Goal: Transaction & Acquisition: Purchase product/service

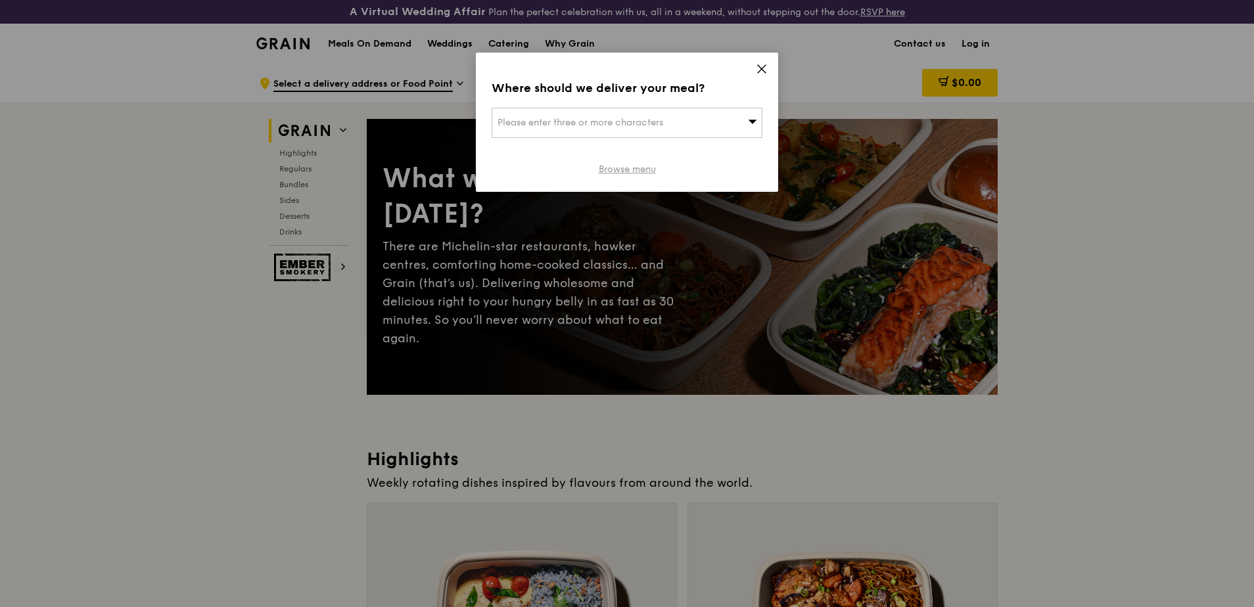
click at [625, 173] on link "Browse menu" at bounding box center [627, 169] width 57 height 13
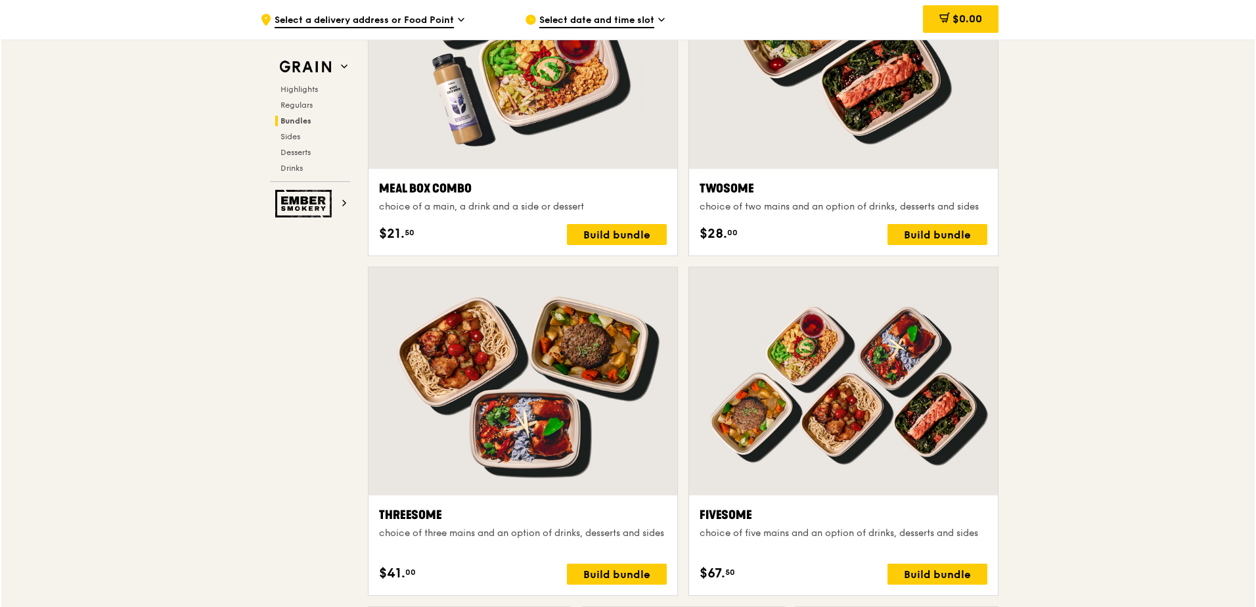
scroll to position [2102, 0]
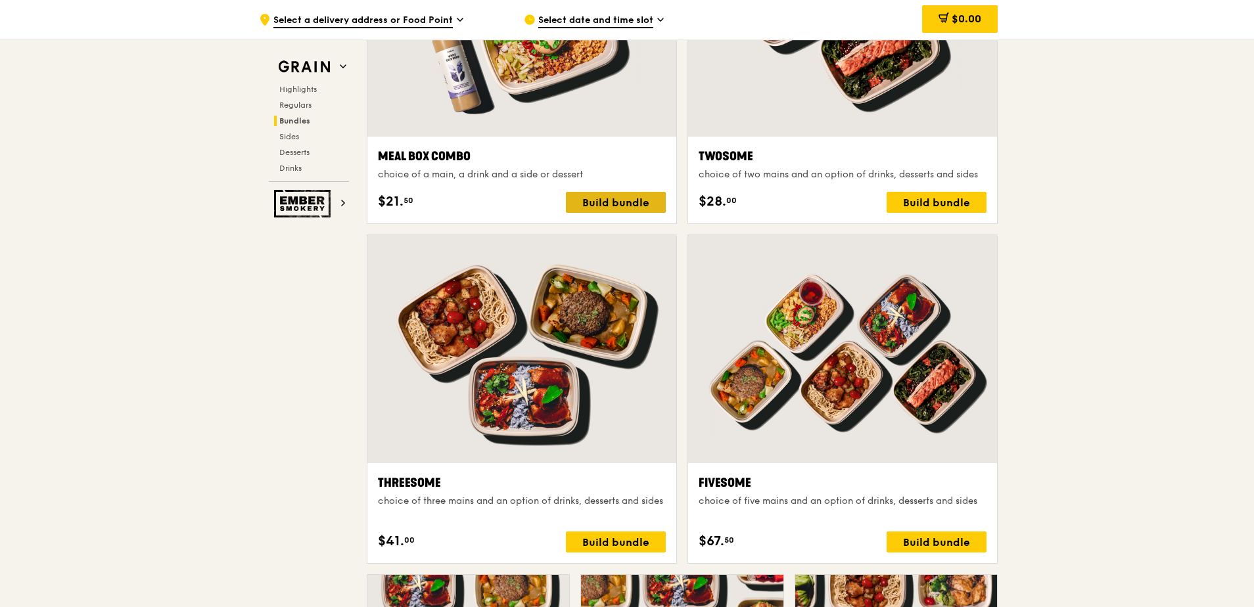
click at [616, 204] on div "Build bundle" at bounding box center [616, 202] width 100 height 21
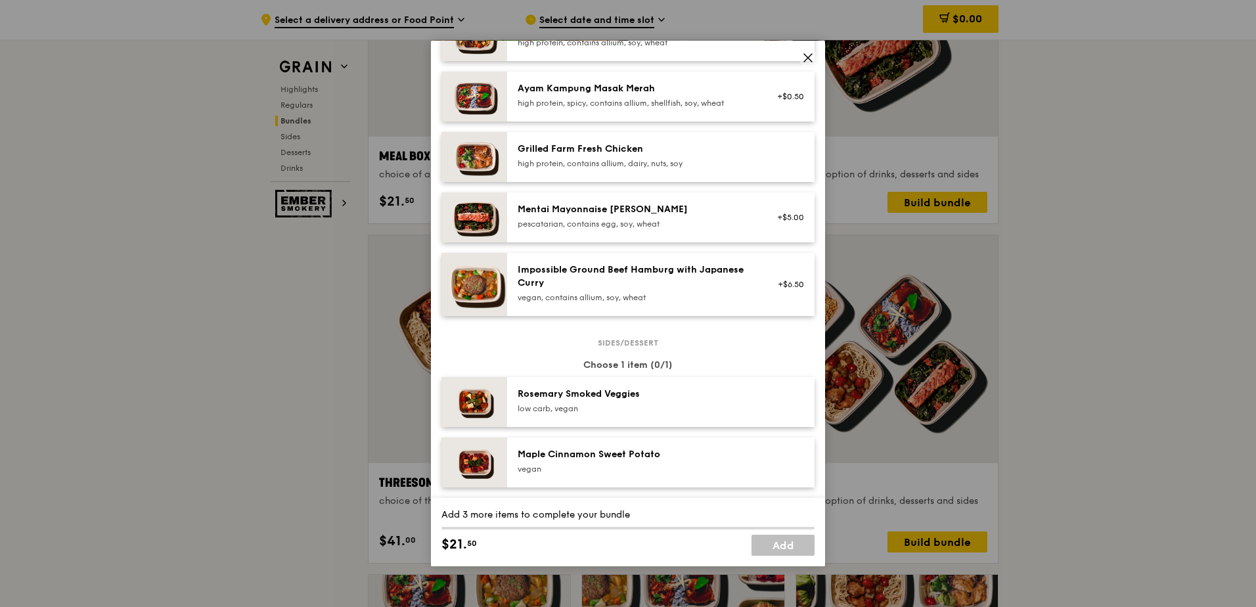
scroll to position [591, 0]
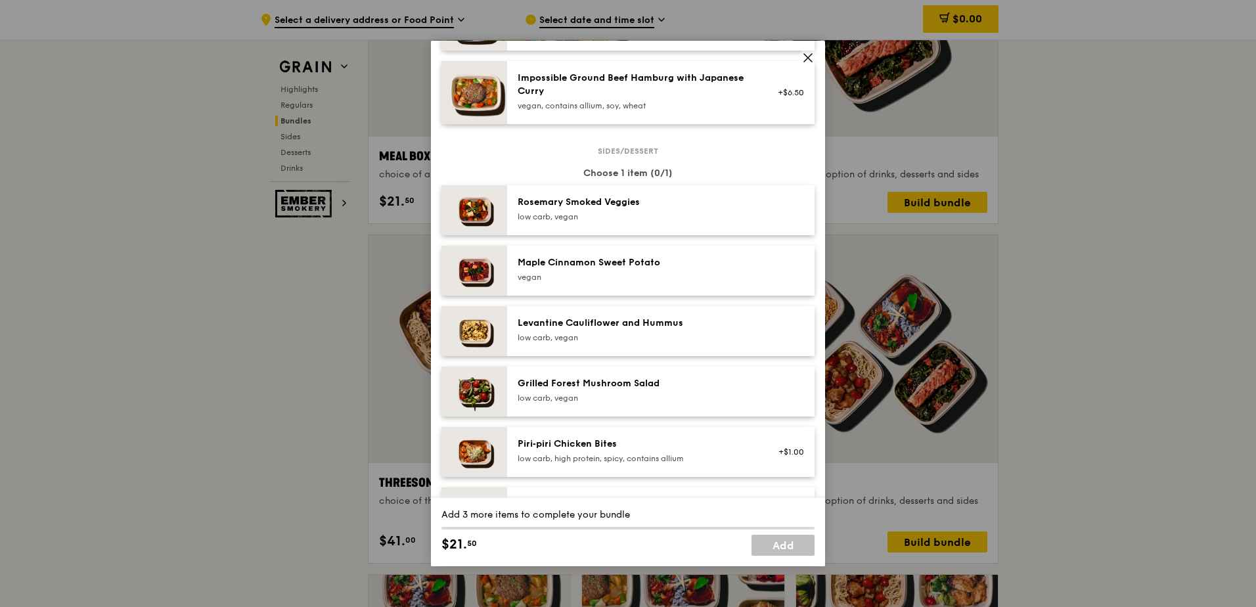
click at [660, 96] on div "Impossible Ground Beef Hamburg with Japanese Curry" at bounding box center [636, 85] width 236 height 26
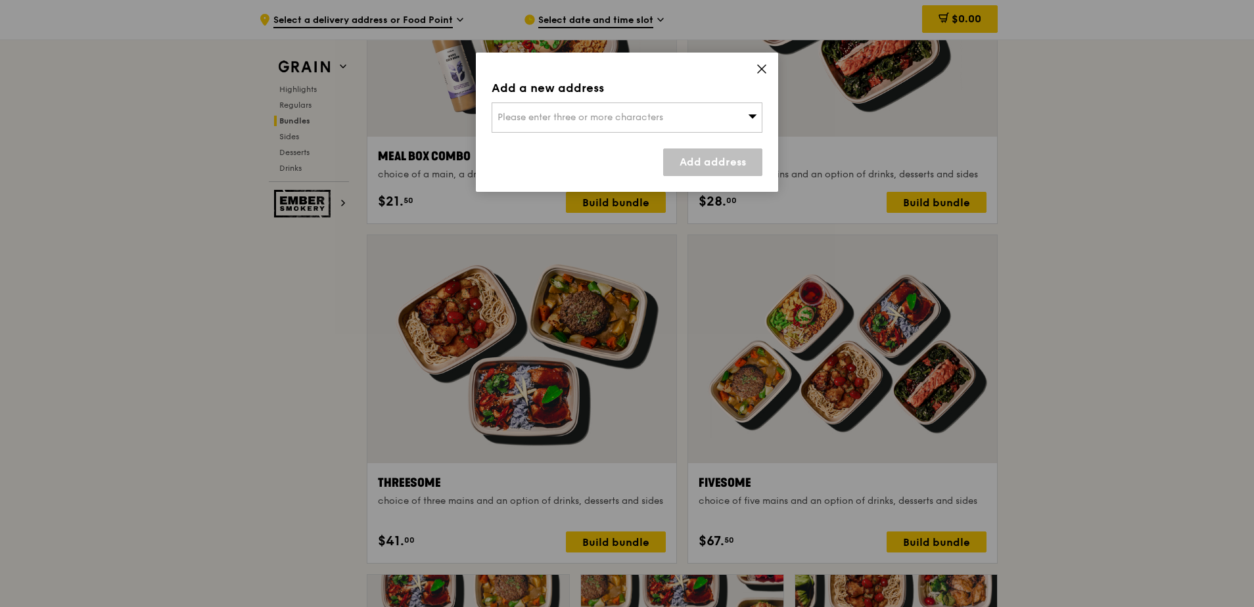
click at [767, 64] on icon at bounding box center [762, 69] width 12 height 12
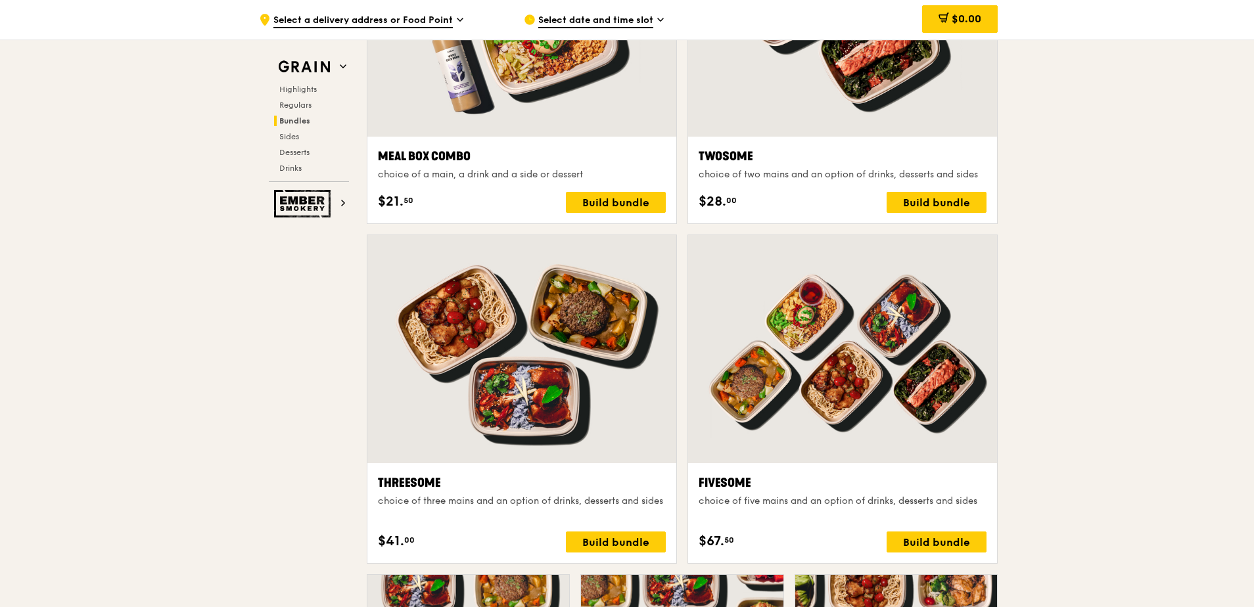
click at [524, 289] on div at bounding box center [521, 349] width 309 height 228
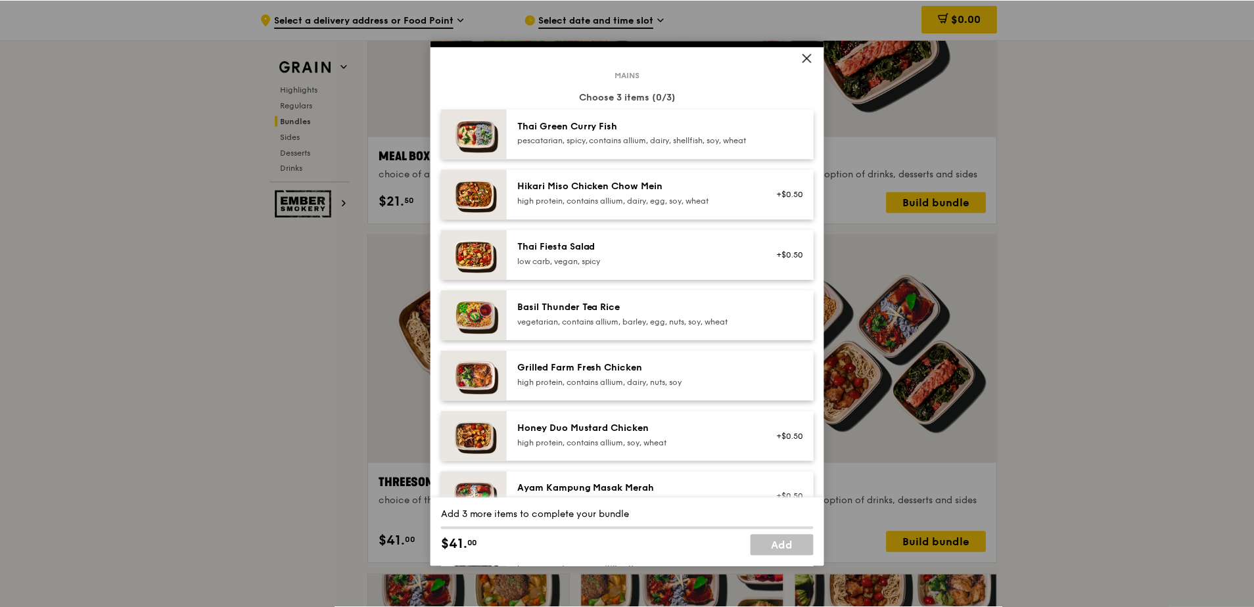
scroll to position [0, 0]
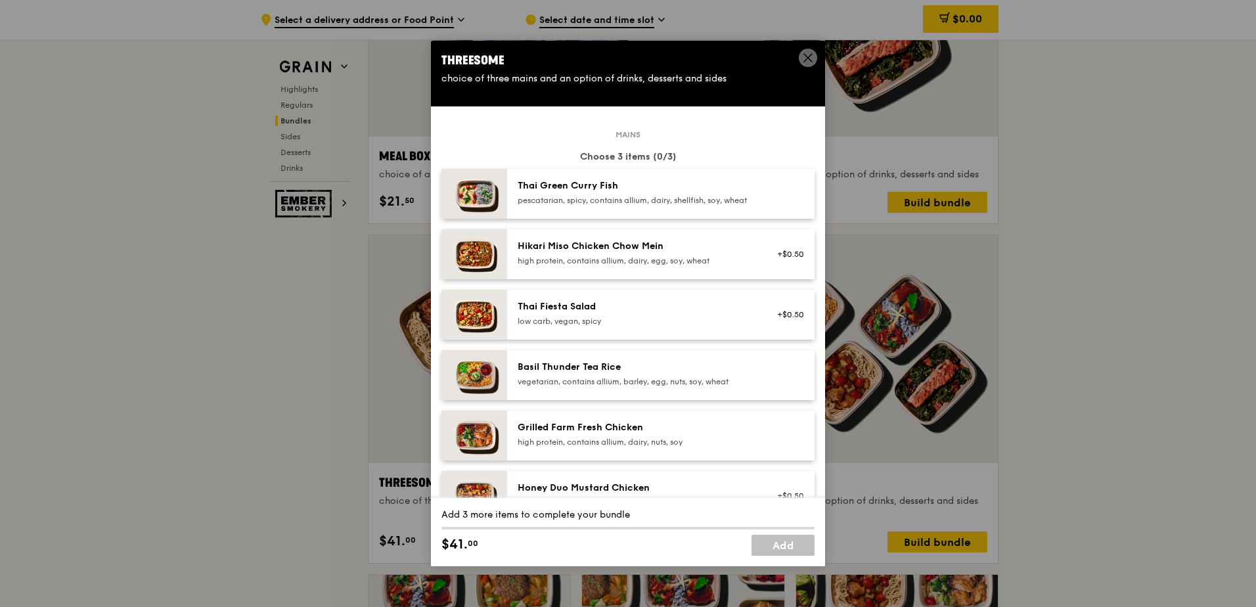
click at [801, 55] on span at bounding box center [808, 58] width 18 height 18
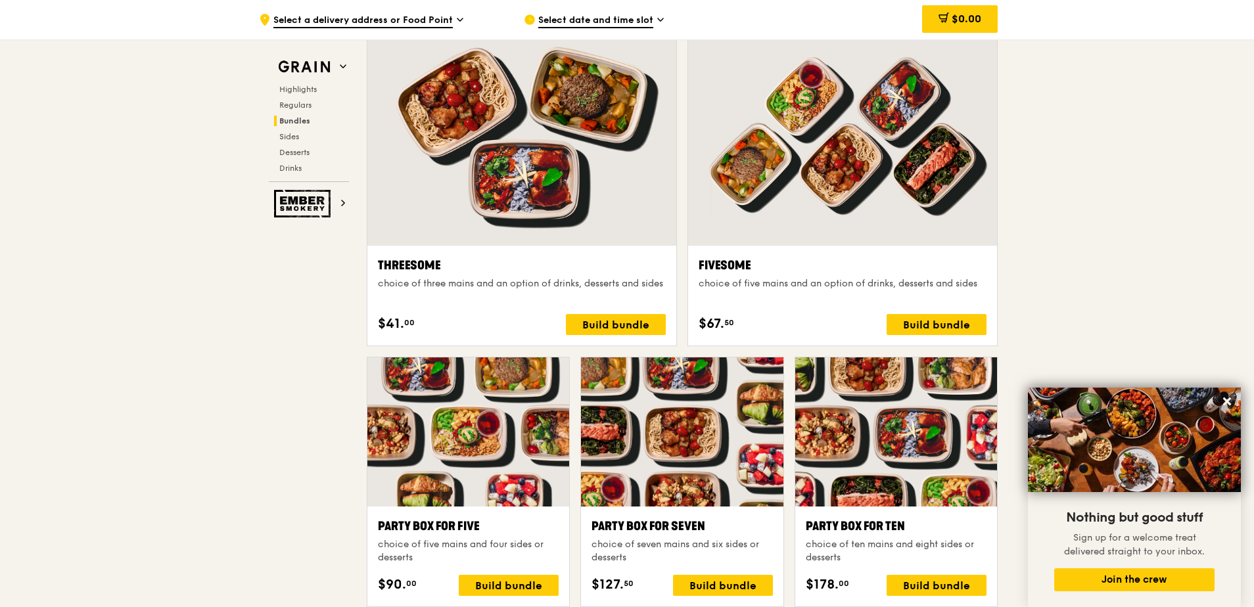
scroll to position [2299, 0]
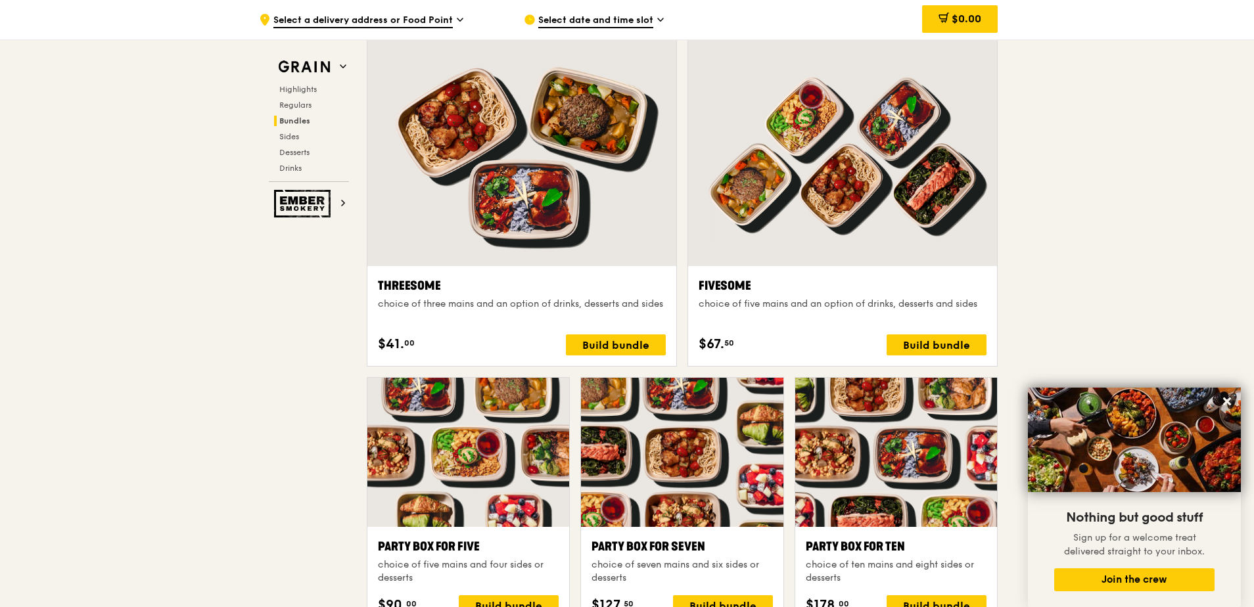
click at [403, 288] on div "Threesome" at bounding box center [522, 286] width 288 height 18
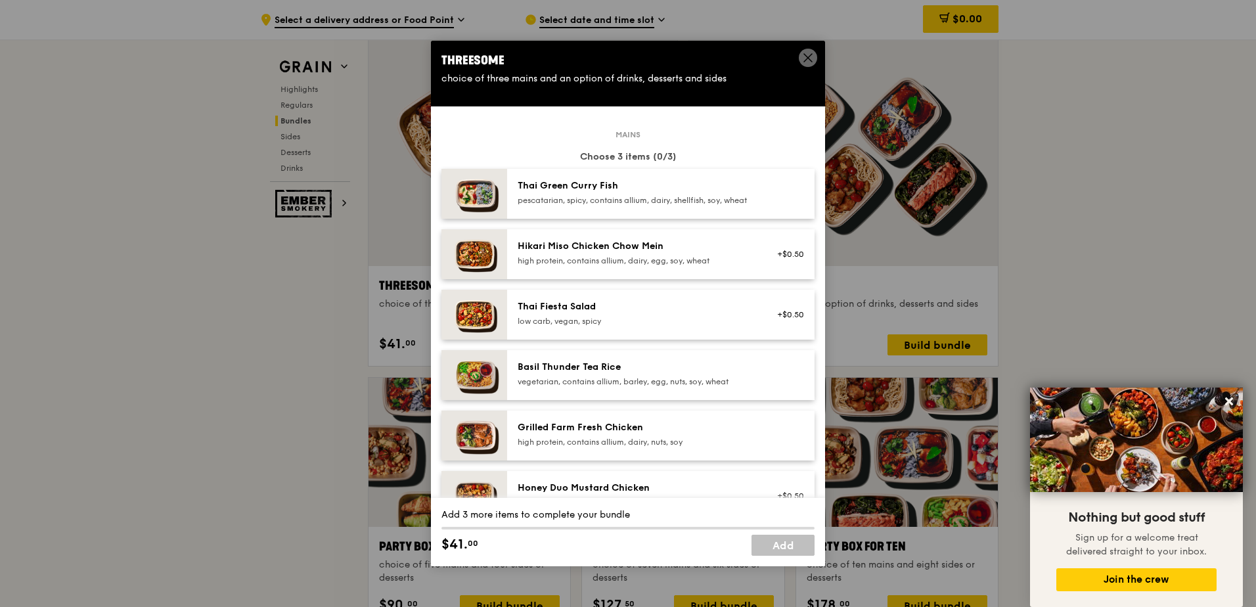
click at [812, 57] on icon at bounding box center [808, 58] width 12 height 12
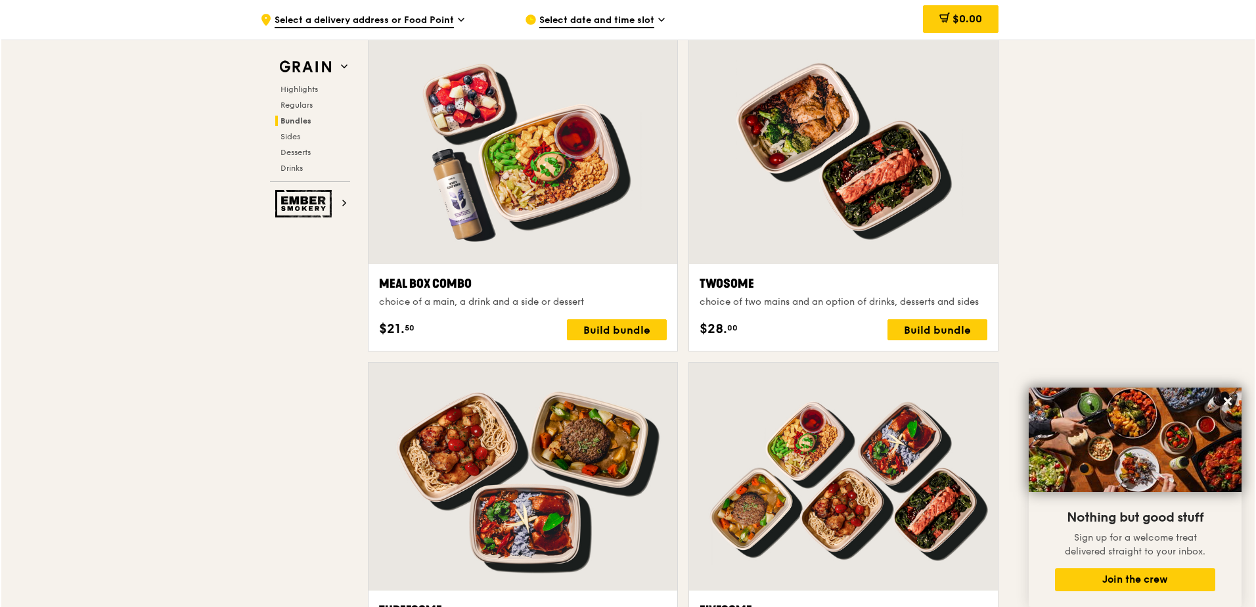
scroll to position [1905, 0]
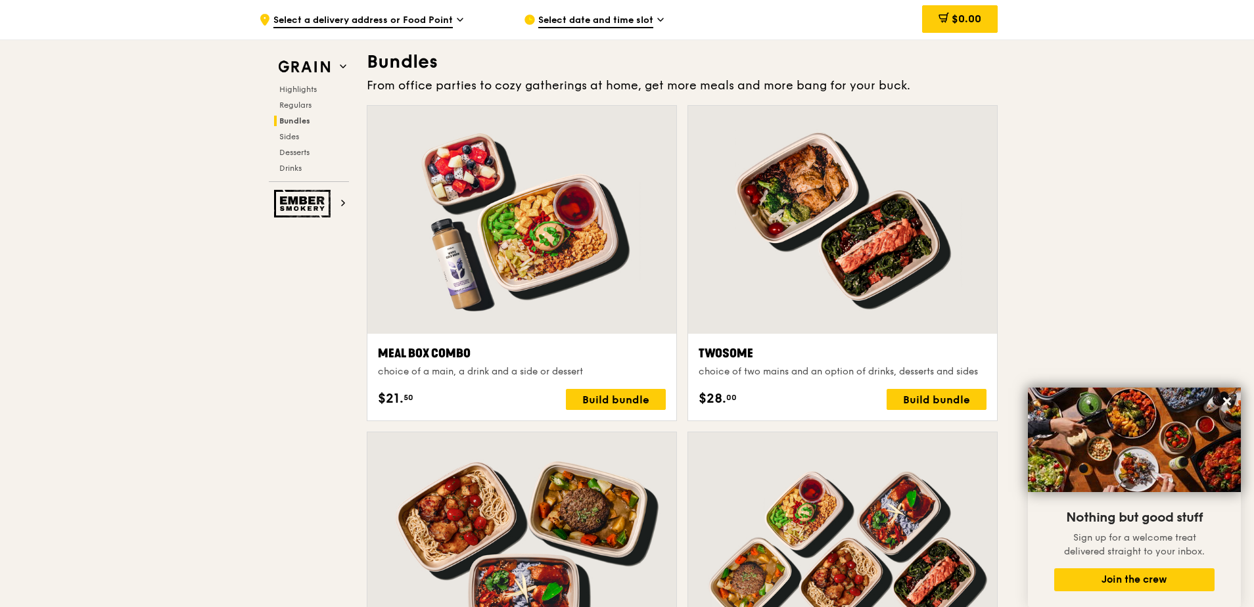
click at [441, 348] on div "Meal Box Combo" at bounding box center [522, 353] width 288 height 18
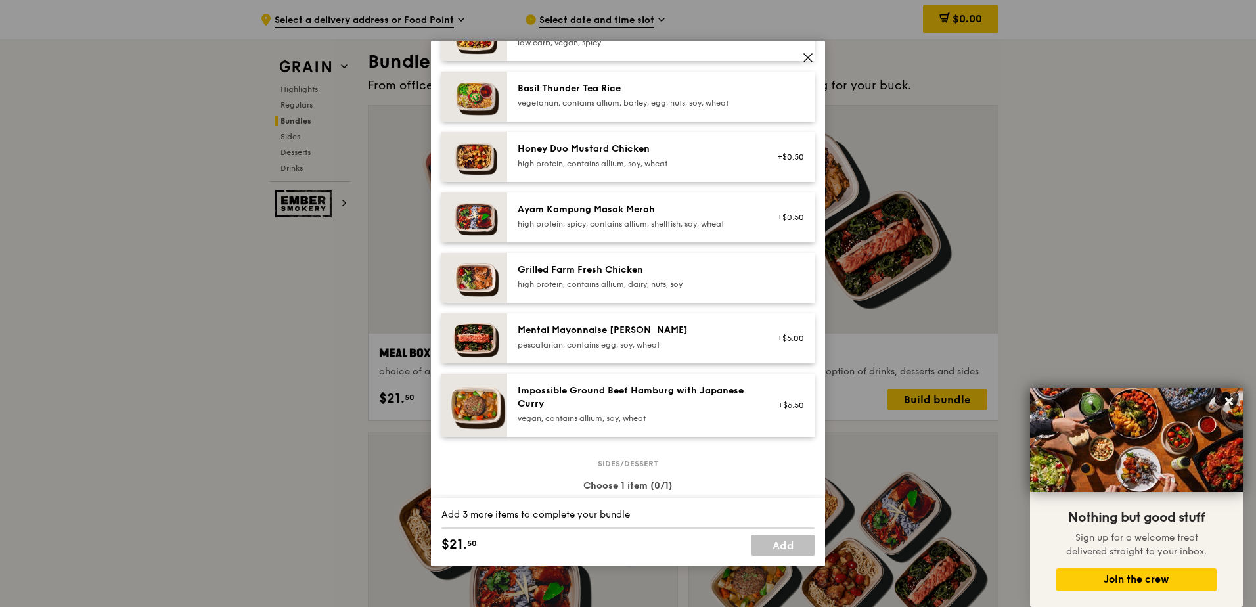
scroll to position [460, 0]
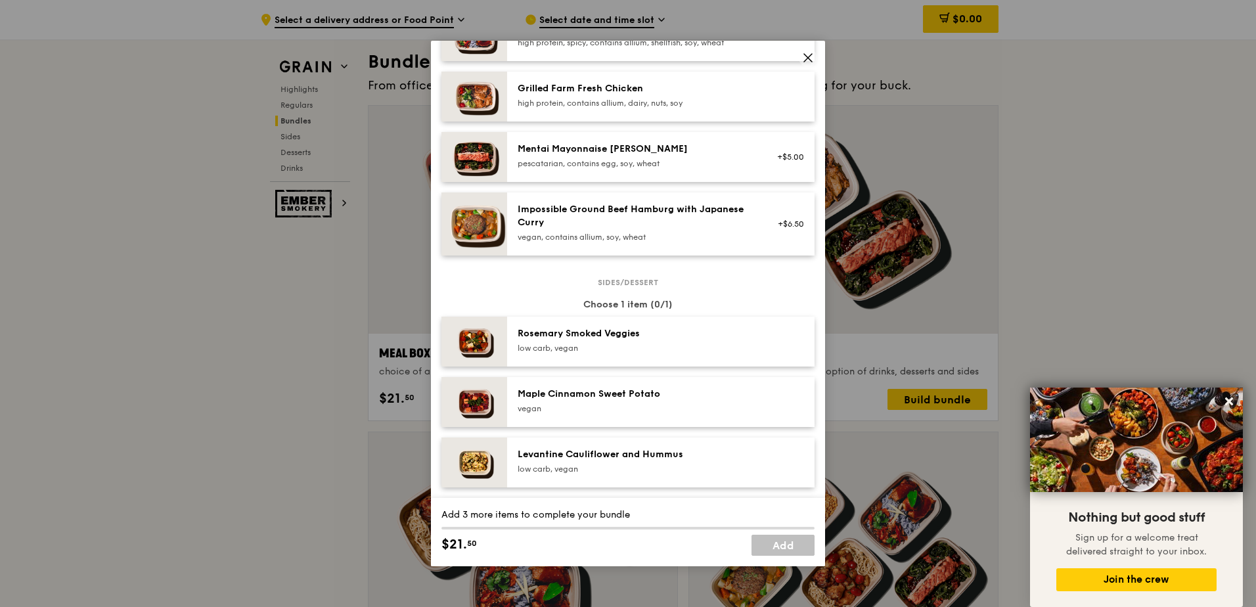
click at [653, 229] on div "Impossible Ground Beef Hamburg with Japanese Curry" at bounding box center [636, 216] width 236 height 26
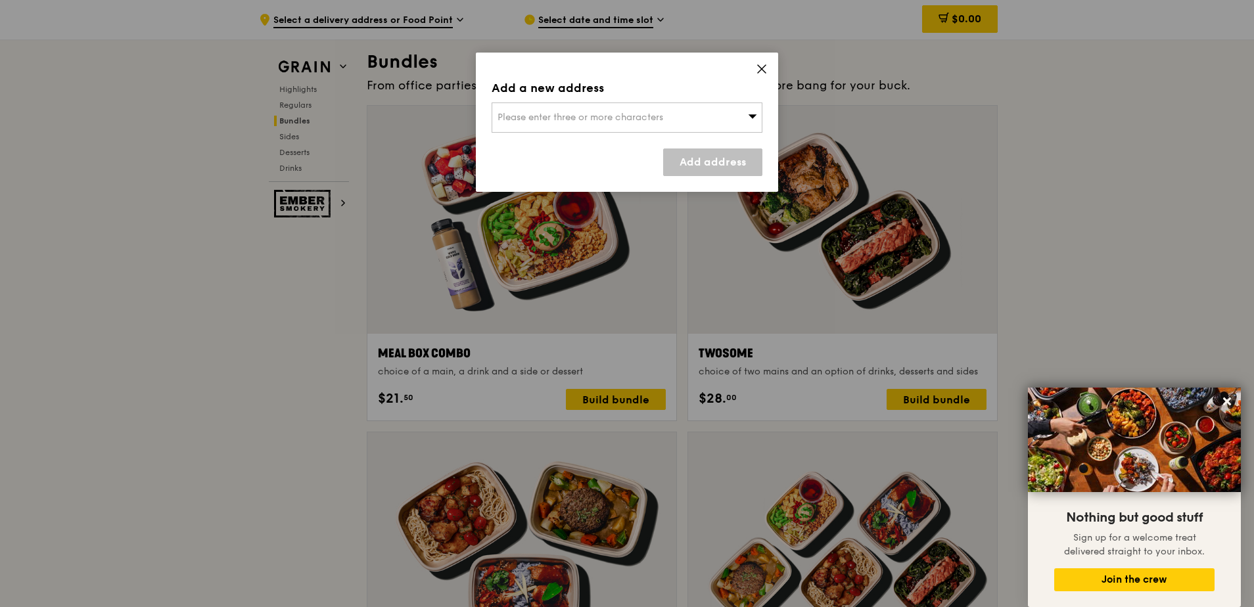
click at [667, 114] on div "Please enter three or more characters" at bounding box center [626, 117] width 271 height 30
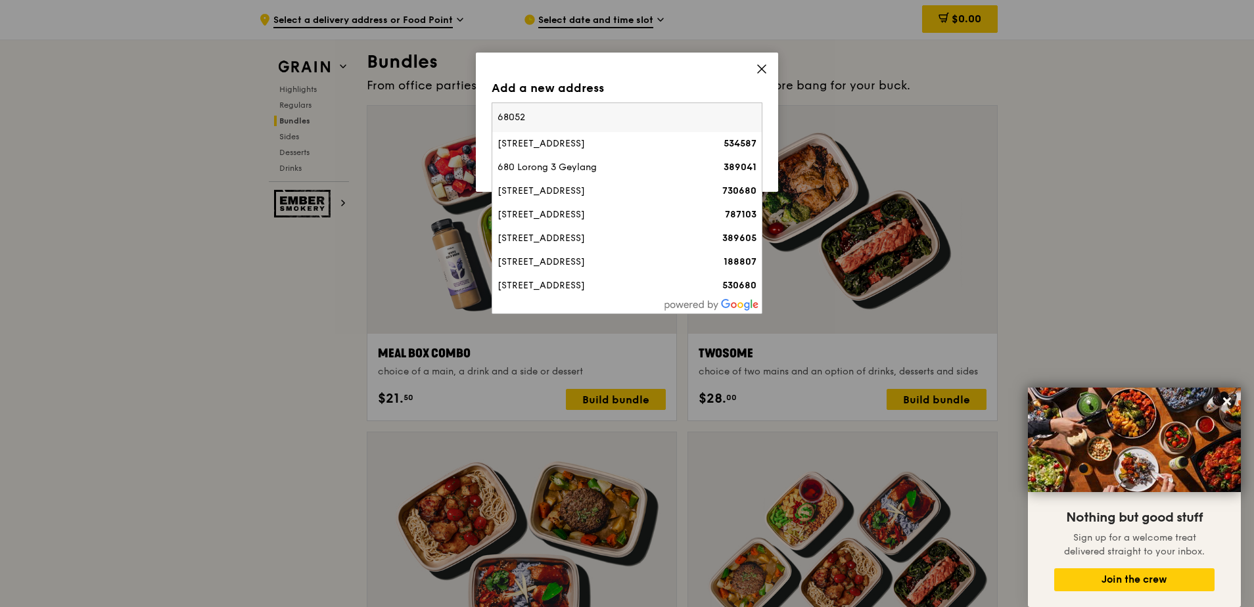
type input "680528"
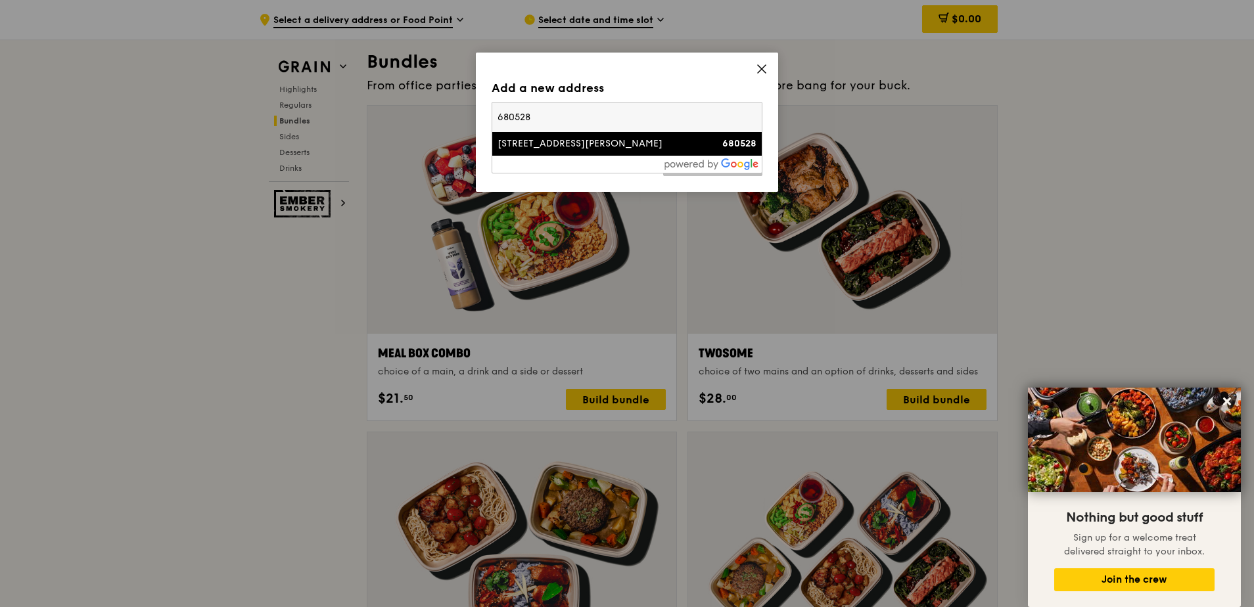
click at [595, 141] on div "[STREET_ADDRESS][PERSON_NAME]" at bounding box center [594, 143] width 194 height 13
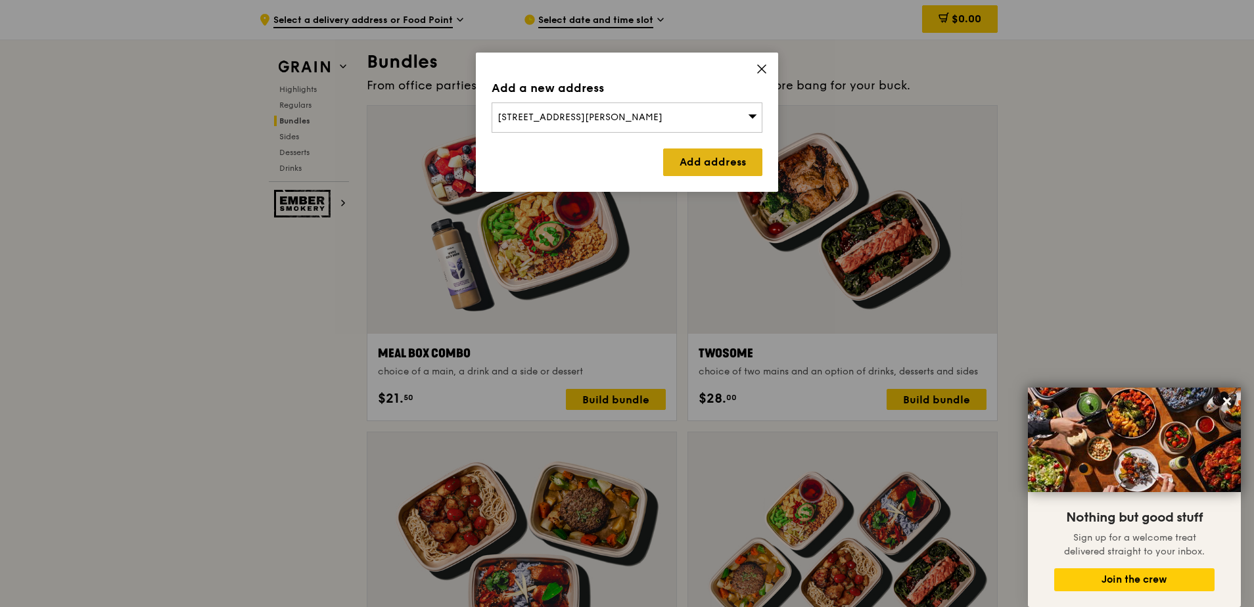
click at [719, 158] on link "Add address" at bounding box center [712, 162] width 99 height 28
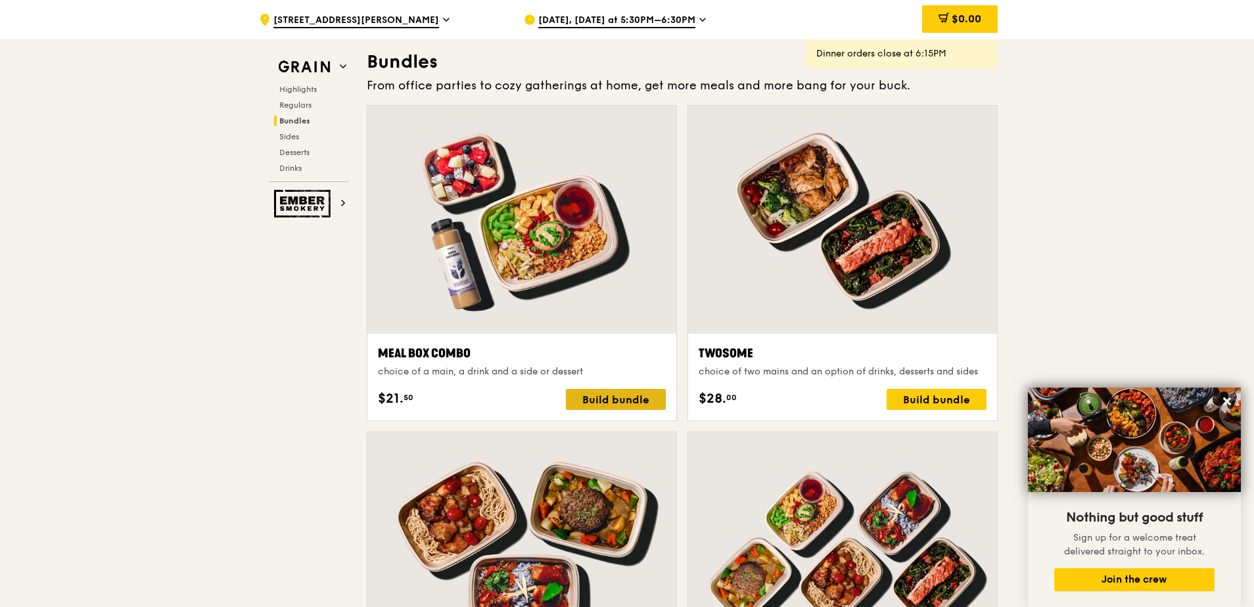
click at [619, 399] on div "Build bundle" at bounding box center [616, 399] width 100 height 21
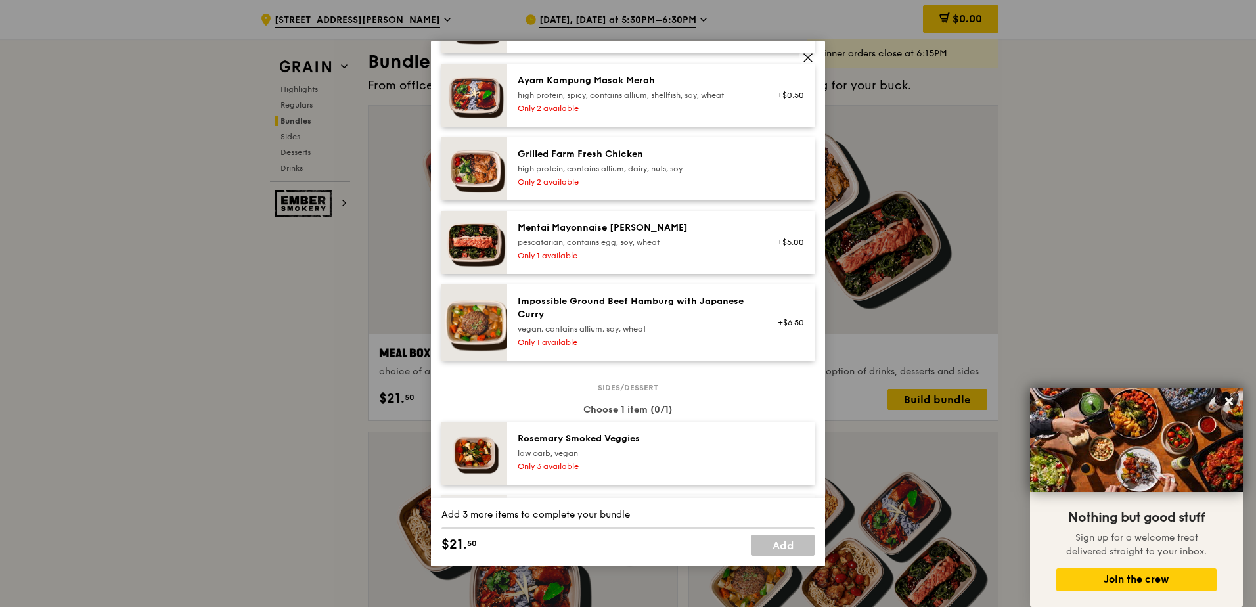
click at [708, 334] on div "vegan, contains allium, soy, wheat" at bounding box center [636, 329] width 236 height 11
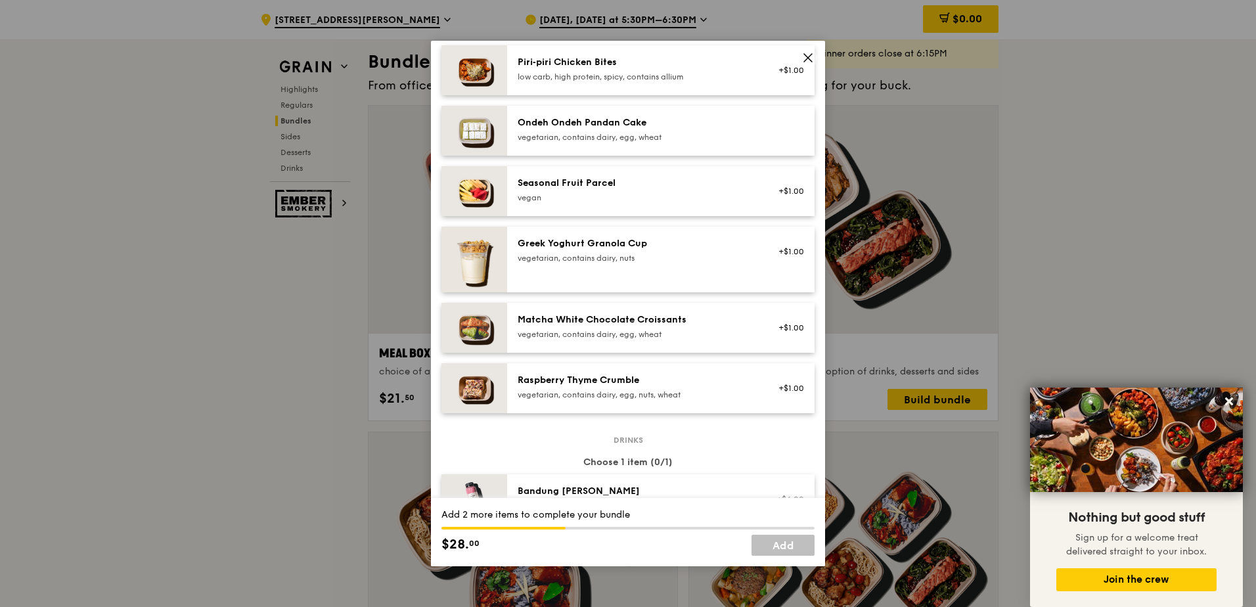
scroll to position [1183, 0]
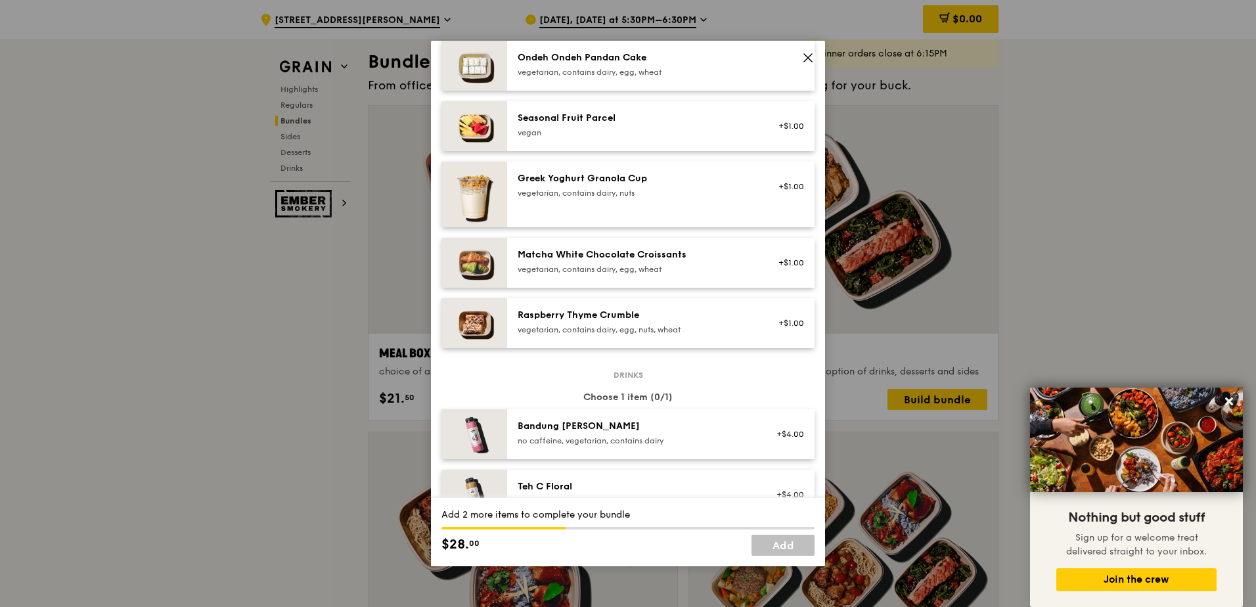
click at [715, 335] on div "vegetarian, contains dairy, egg, nuts, wheat" at bounding box center [636, 330] width 236 height 11
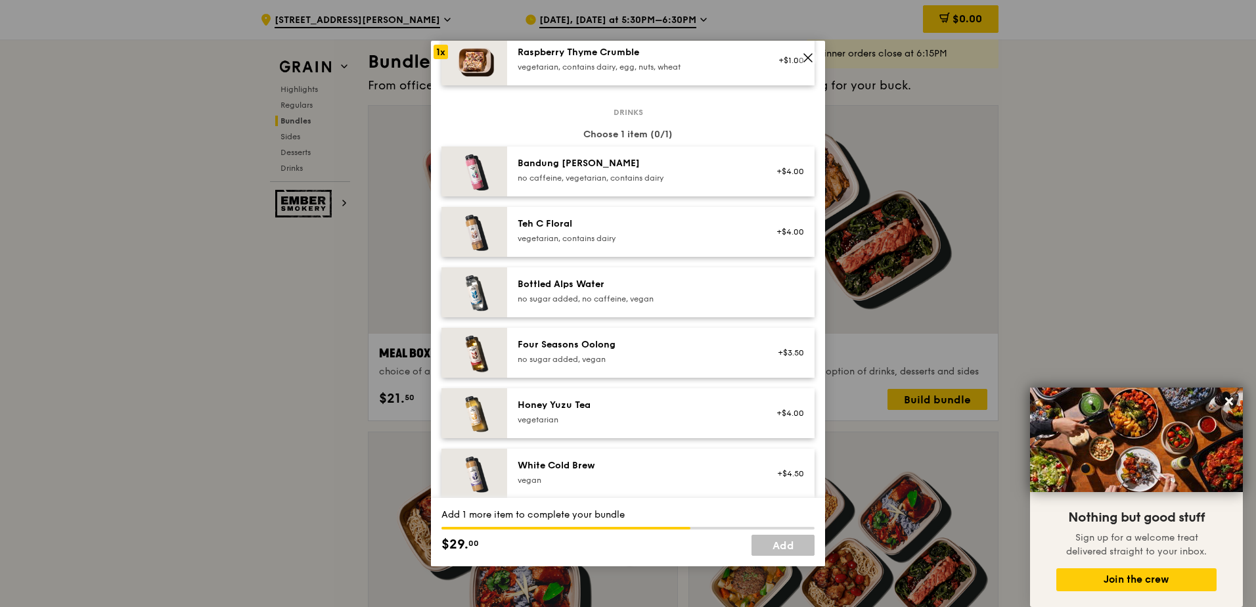
scroll to position [1380, 0]
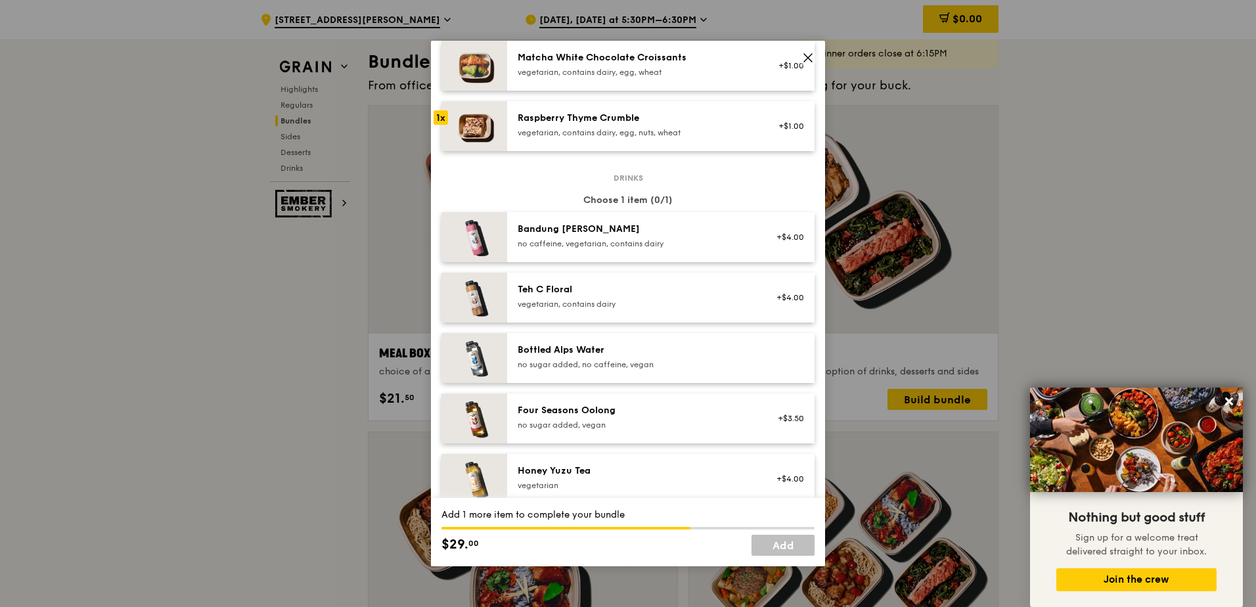
click at [713, 296] on div "Teh C Floral" at bounding box center [636, 289] width 236 height 13
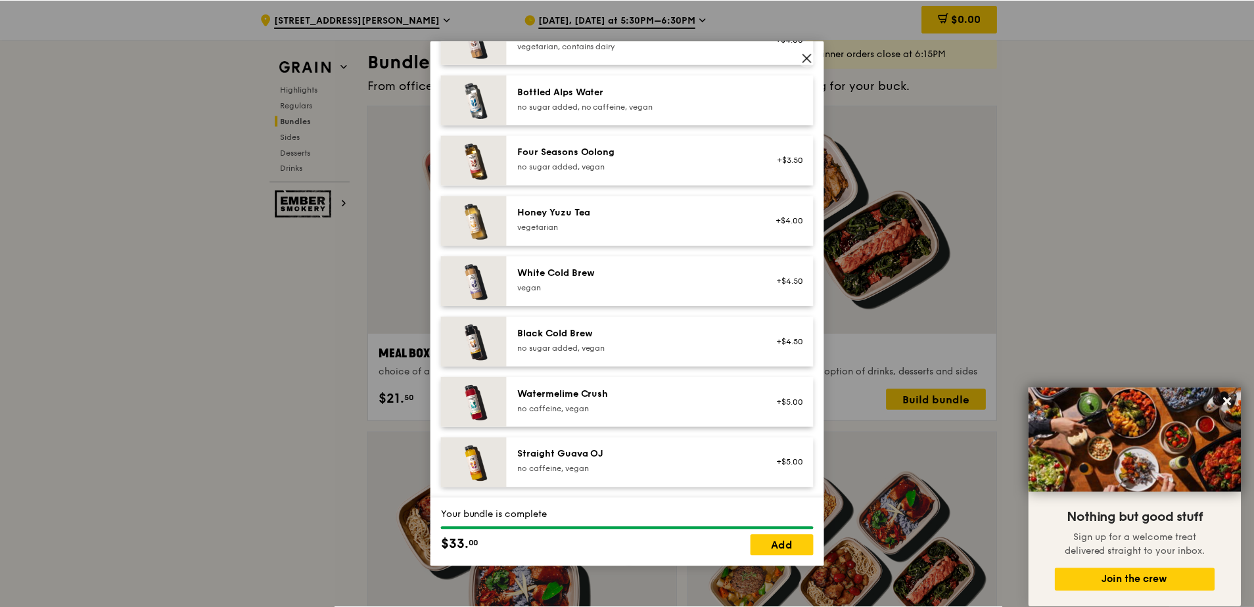
scroll to position [1648, 0]
click at [681, 392] on div "Watermelime Crush" at bounding box center [636, 394] width 236 height 13
click at [805, 58] on icon at bounding box center [808, 58] width 12 height 12
